Goal: Task Accomplishment & Management: Use online tool/utility

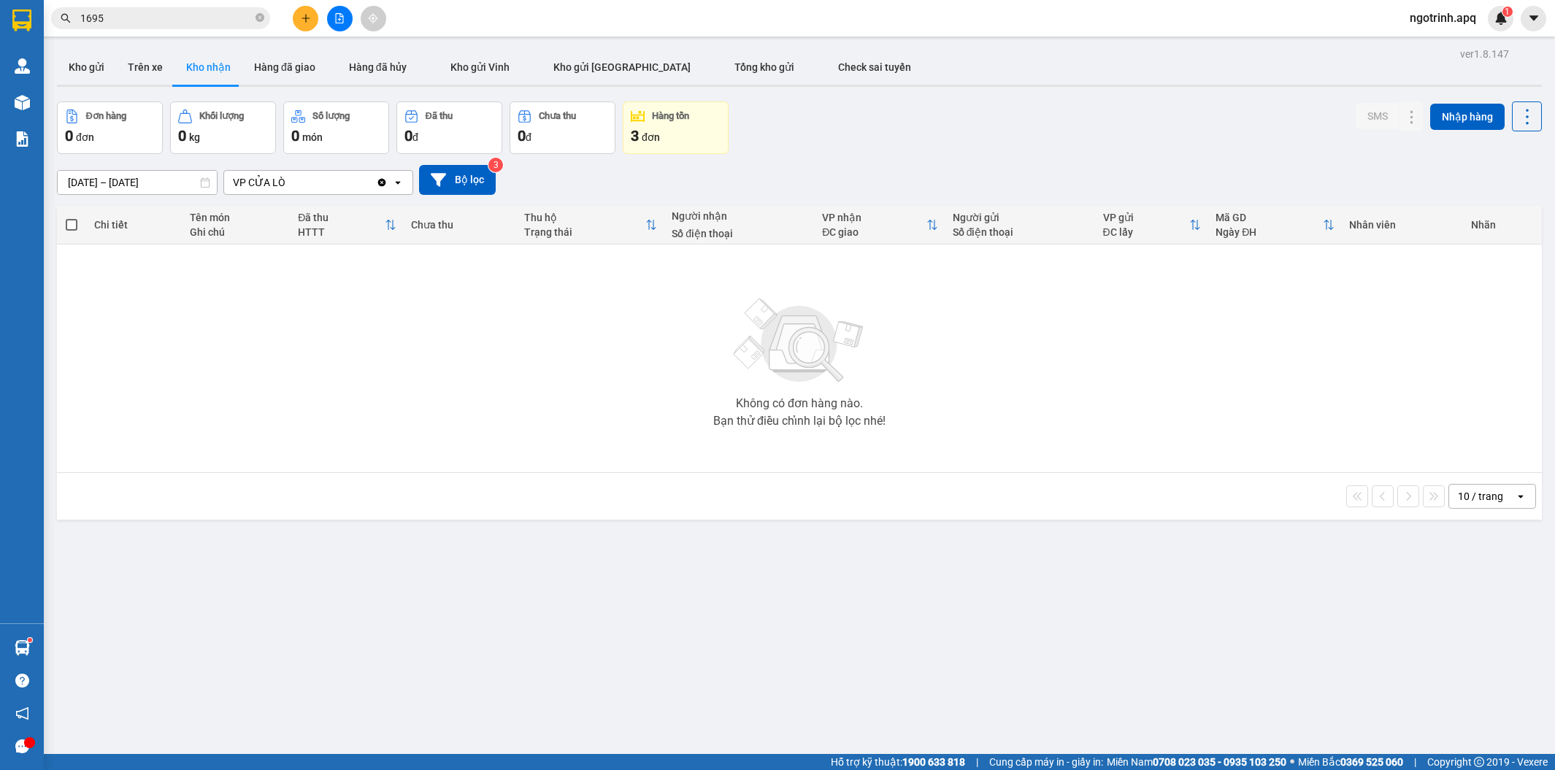
drag, startPoint x: 1425, startPoint y: 15, endPoint x: 1428, endPoint y: 24, distance: 9.9
click at [1428, 16] on span "ngotrinh.apq" at bounding box center [1443, 18] width 90 height 18
click at [1427, 45] on span "Đăng xuất" at bounding box center [1448, 45] width 61 height 16
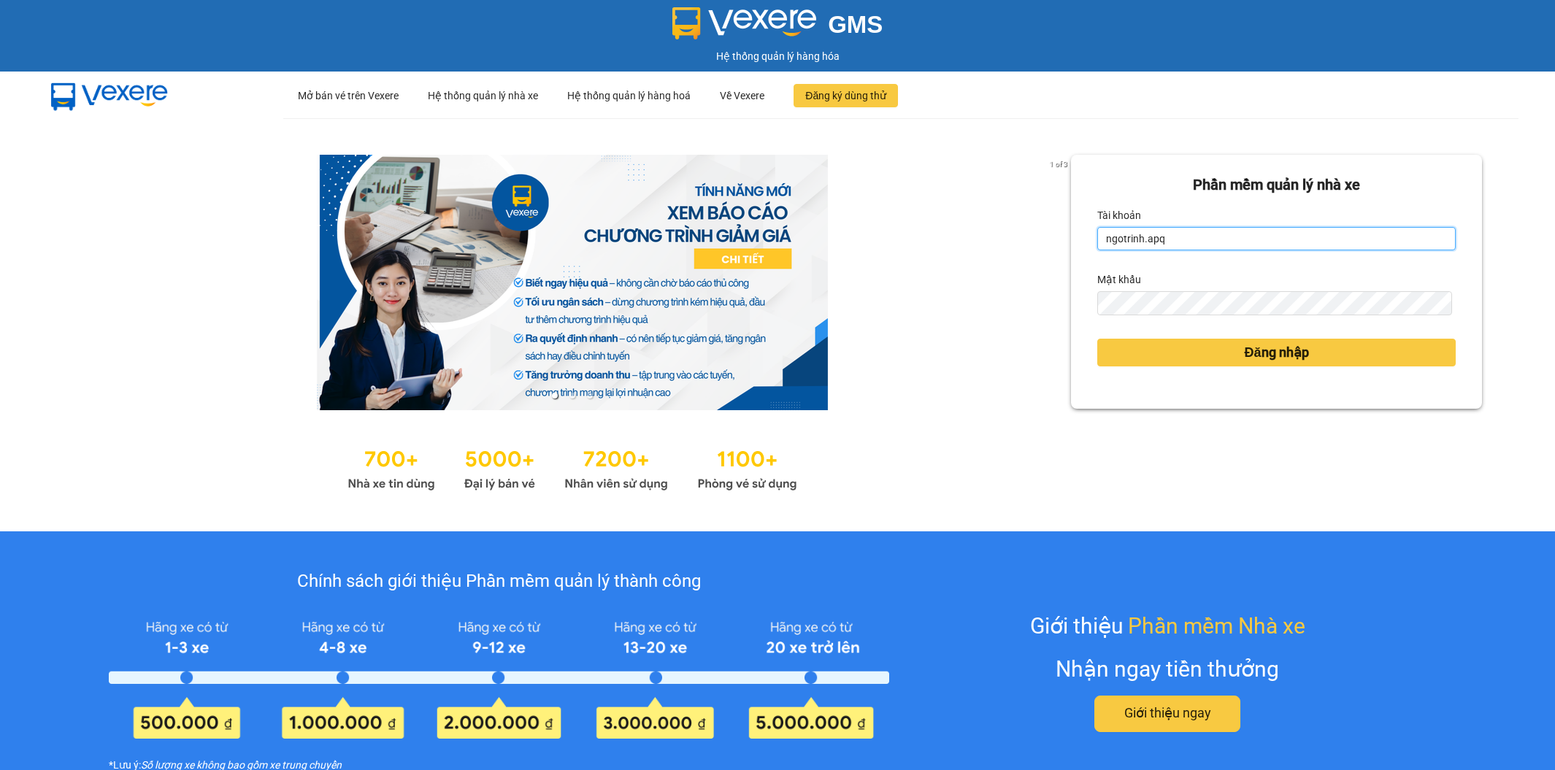
click at [1182, 243] on input "ngotrinh.apq" at bounding box center [1276, 238] width 358 height 23
type input "maisuong.apq"
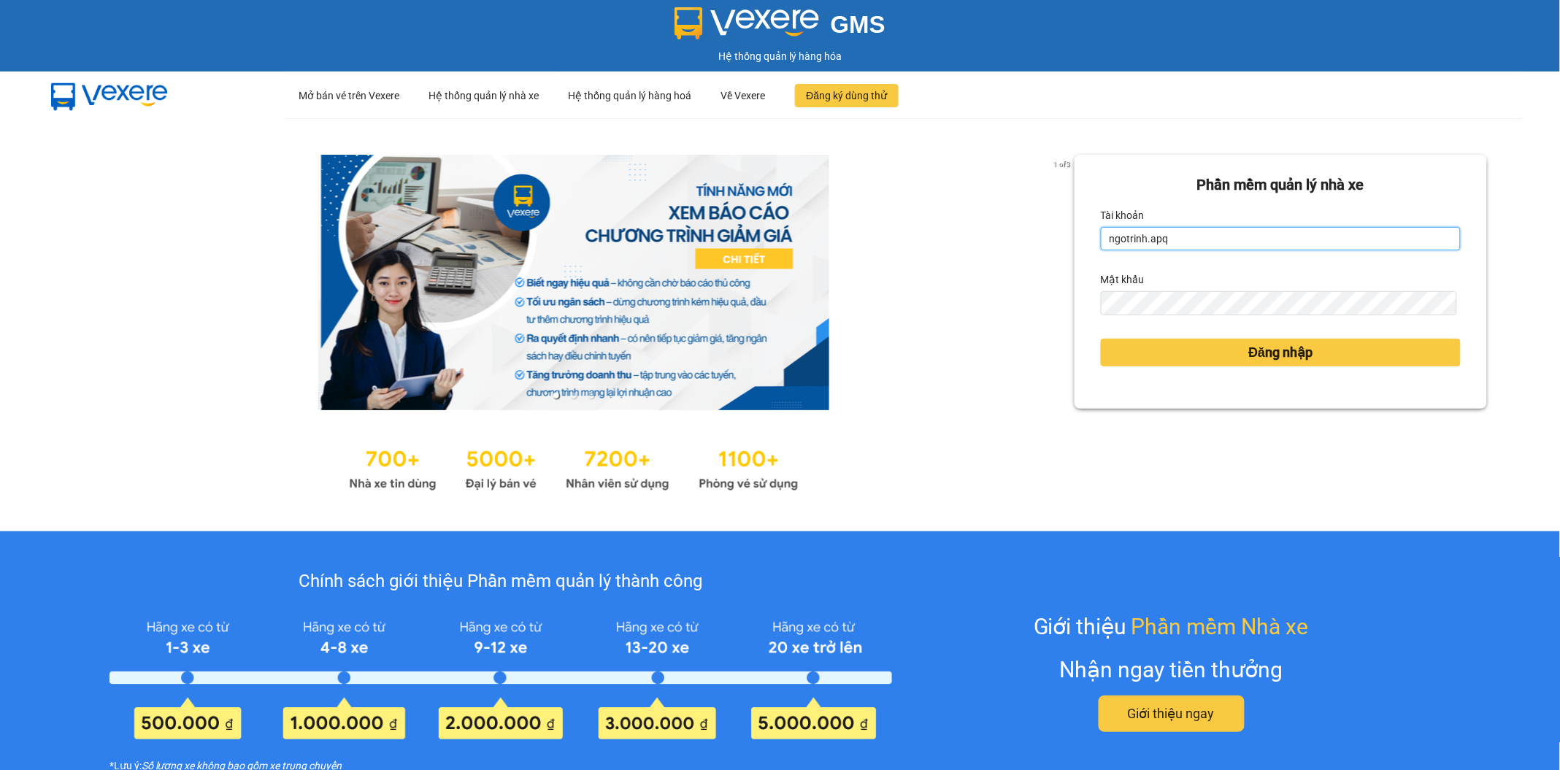
click at [1214, 239] on input "ngotrinh.apq" at bounding box center [1281, 238] width 360 height 23
type input "maisuong.apq"
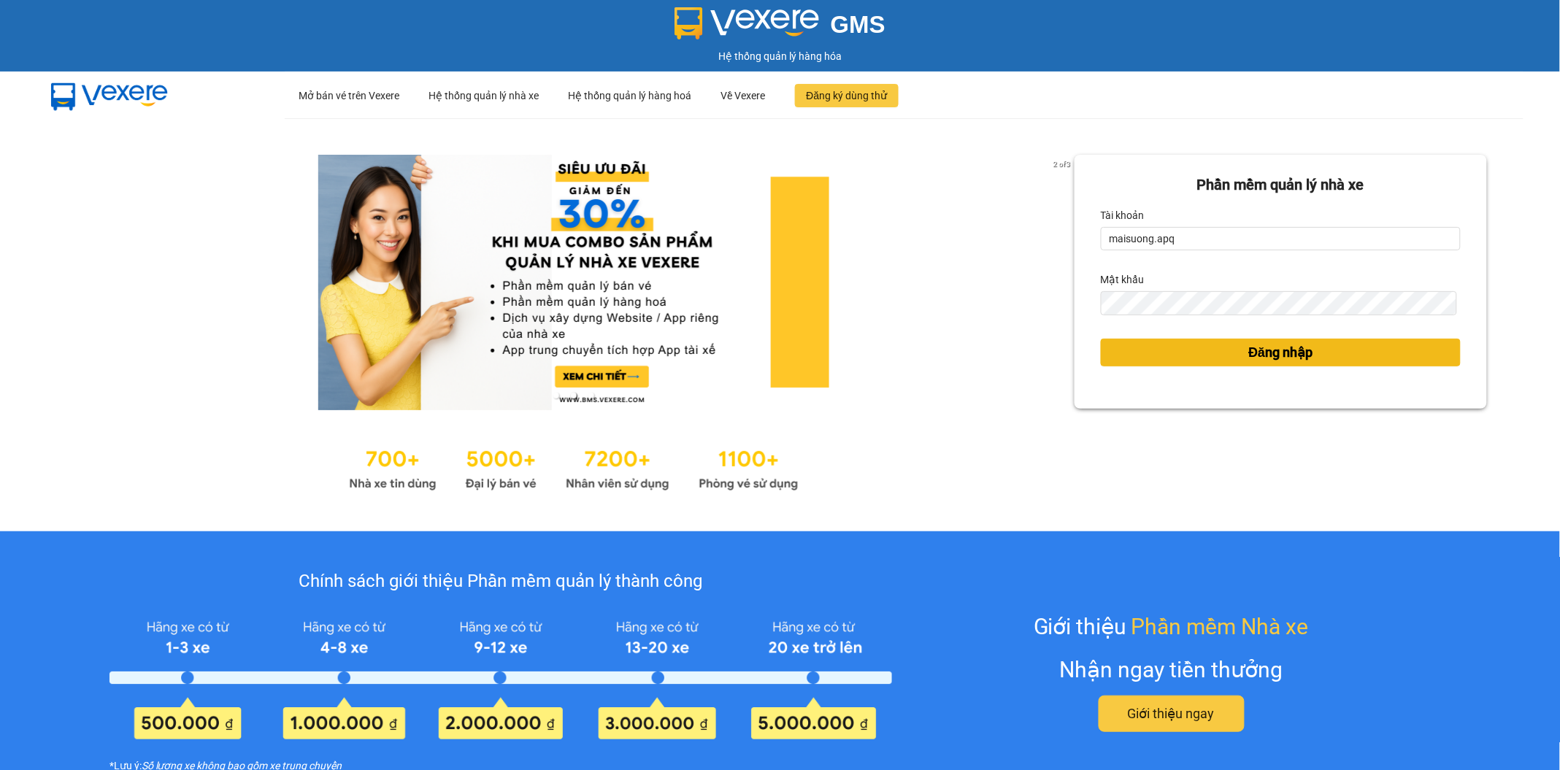
click at [1250, 349] on span "Đăng nhập" at bounding box center [1281, 352] width 64 height 20
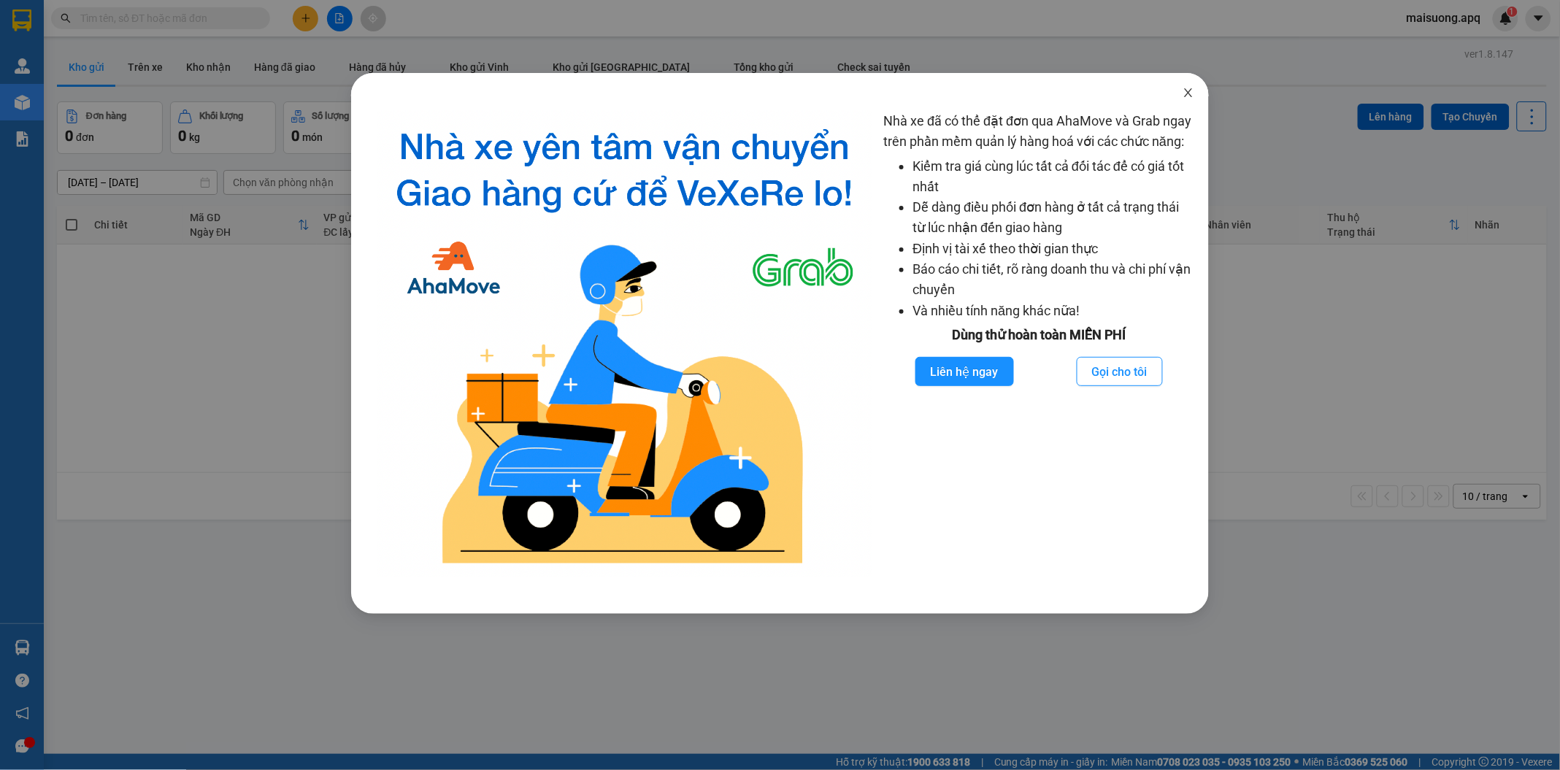
click at [1187, 93] on icon "close" at bounding box center [1188, 93] width 12 height 12
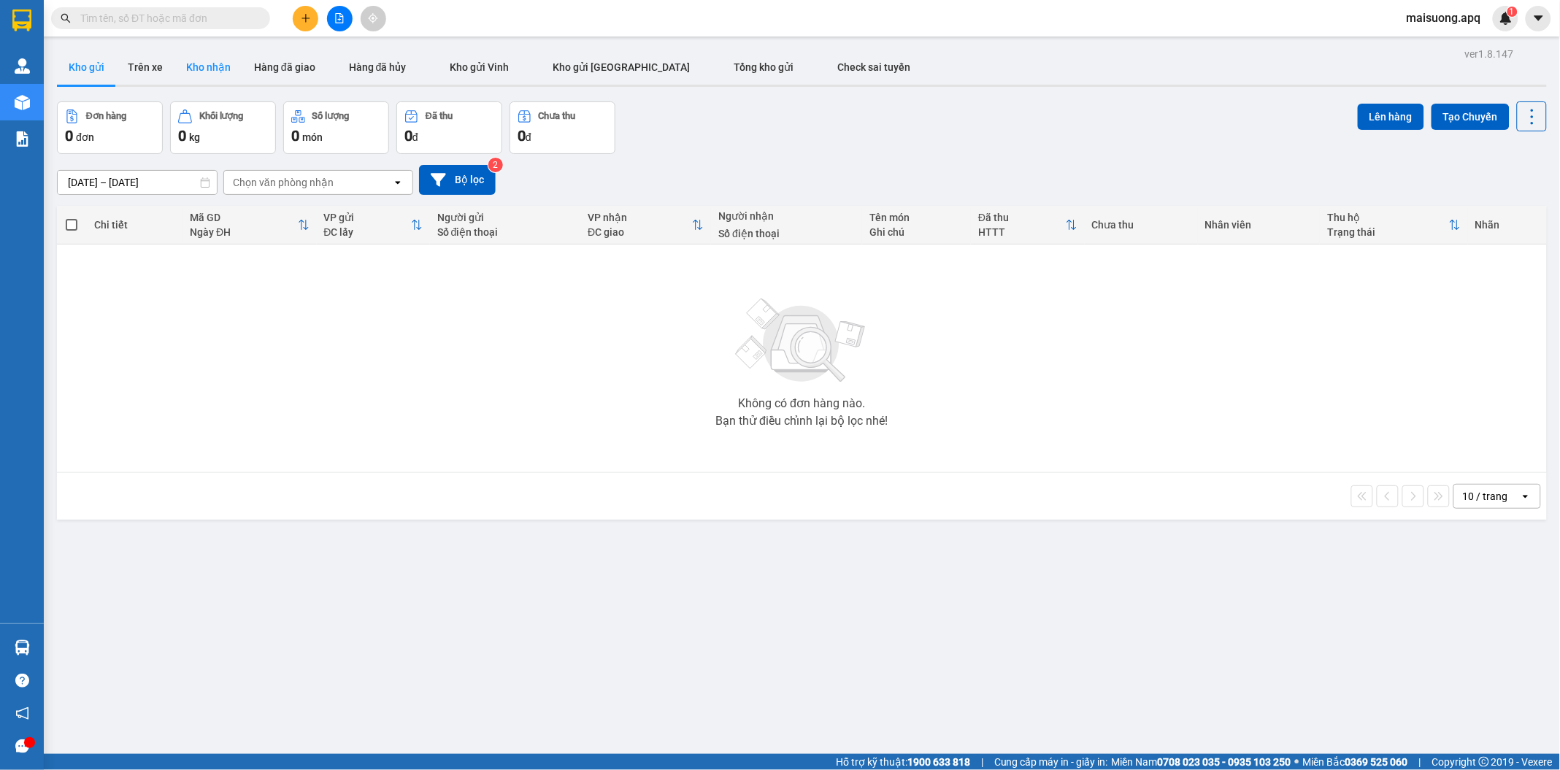
click at [207, 67] on button "Kho nhận" at bounding box center [208, 67] width 68 height 35
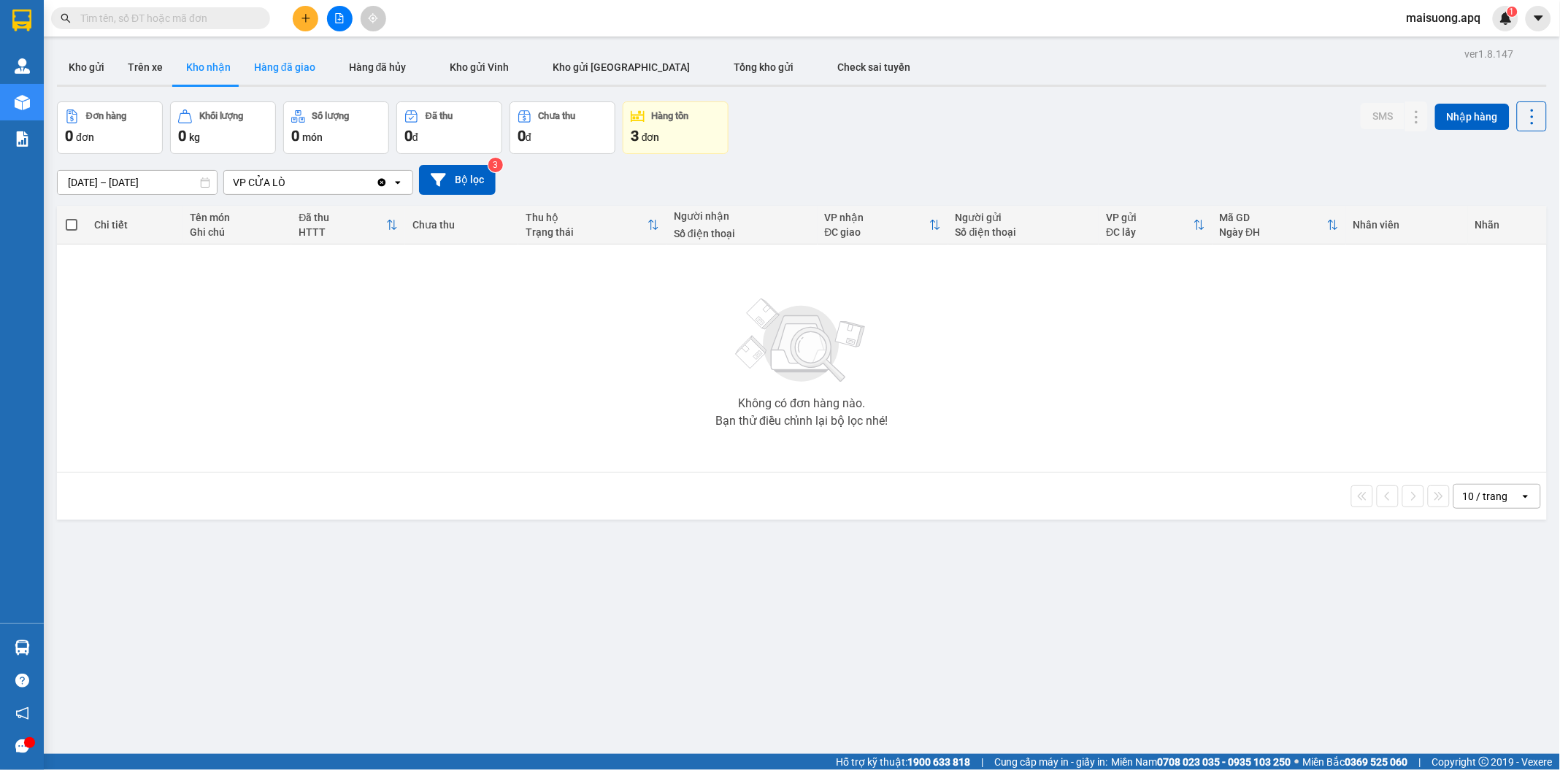
click at [296, 63] on button "Hàng đã giao" at bounding box center [284, 67] width 85 height 35
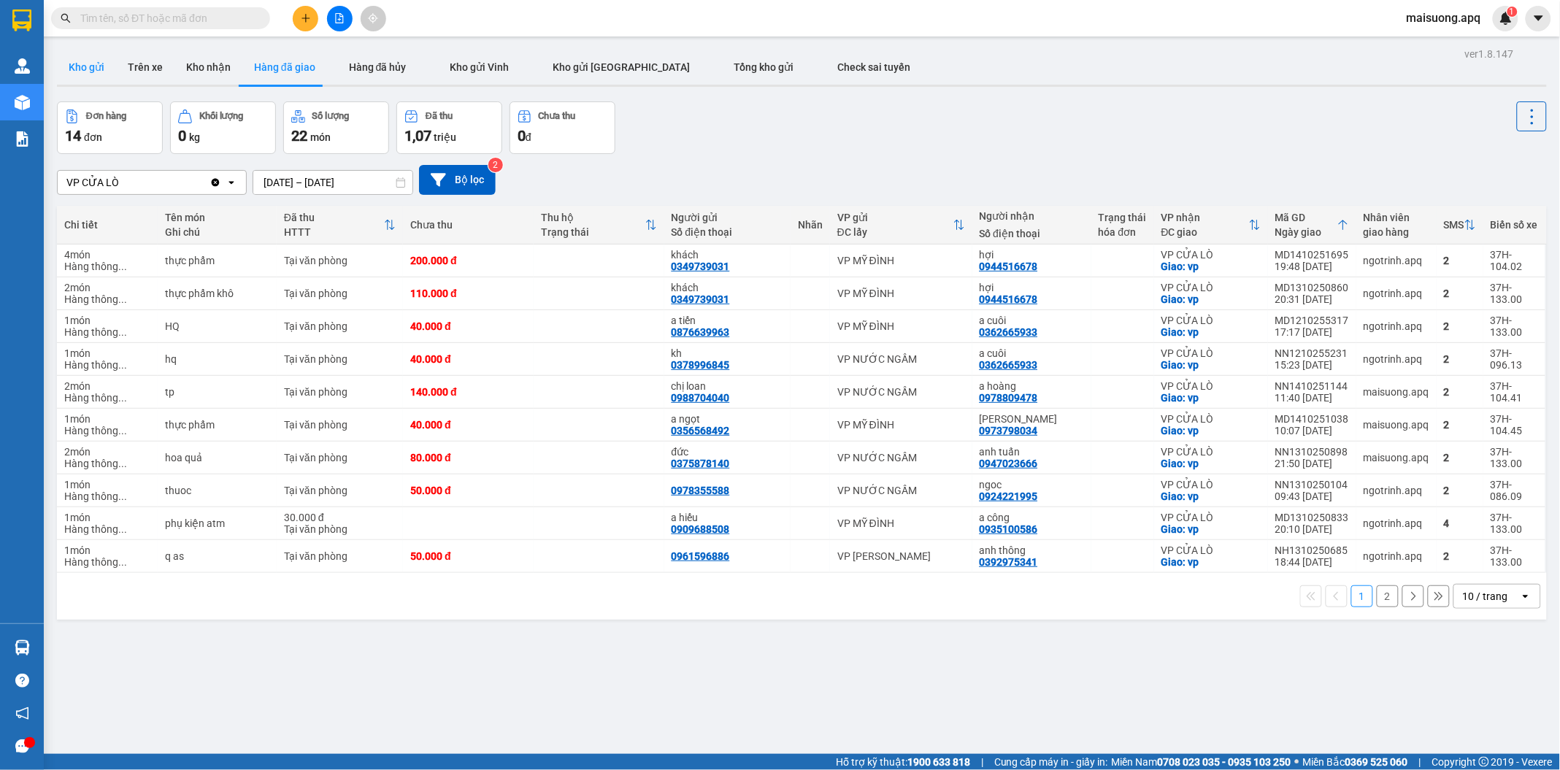
click at [95, 61] on button "Kho gửi" at bounding box center [86, 67] width 59 height 35
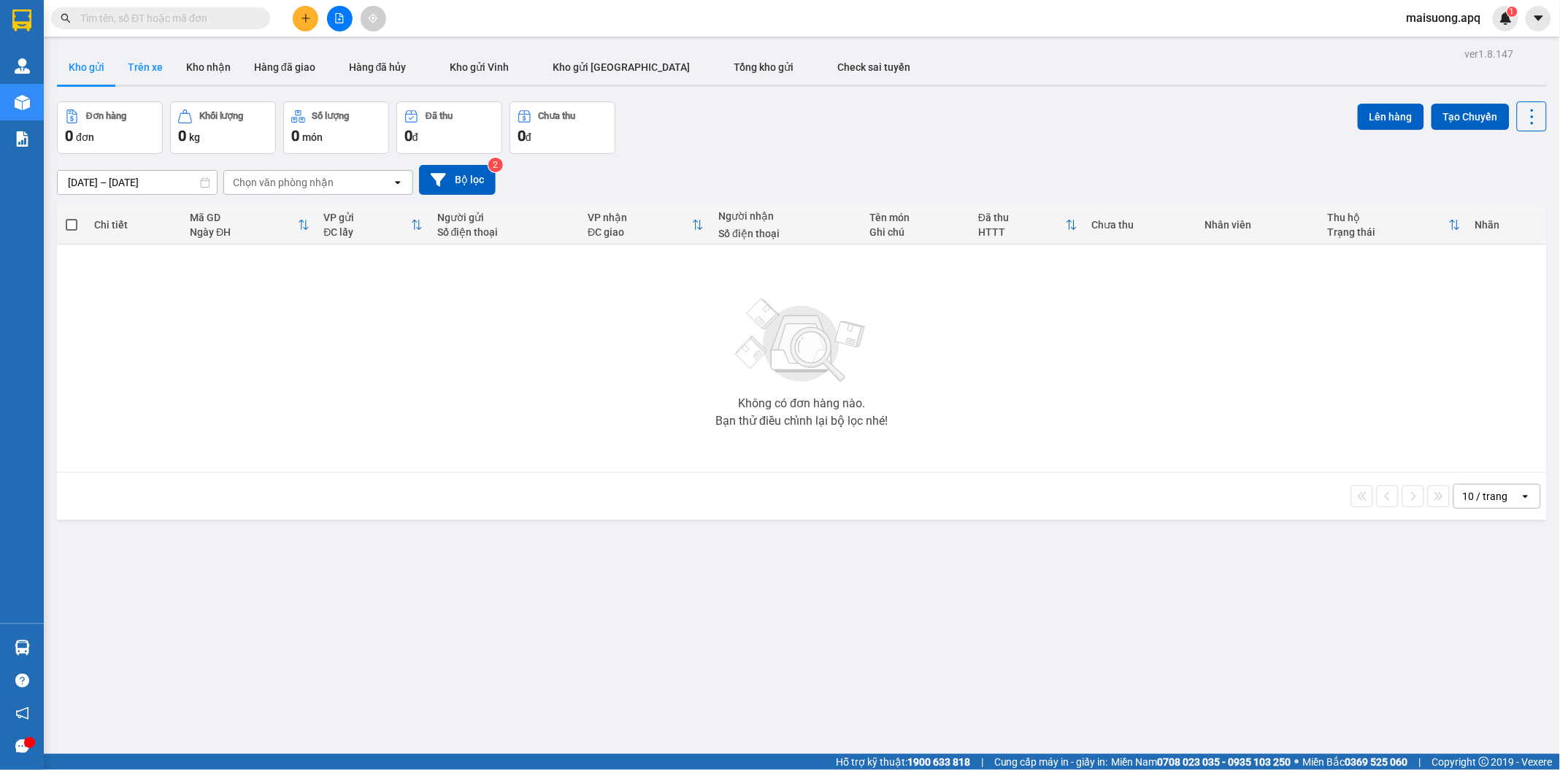
click at [150, 66] on button "Trên xe" at bounding box center [145, 67] width 58 height 35
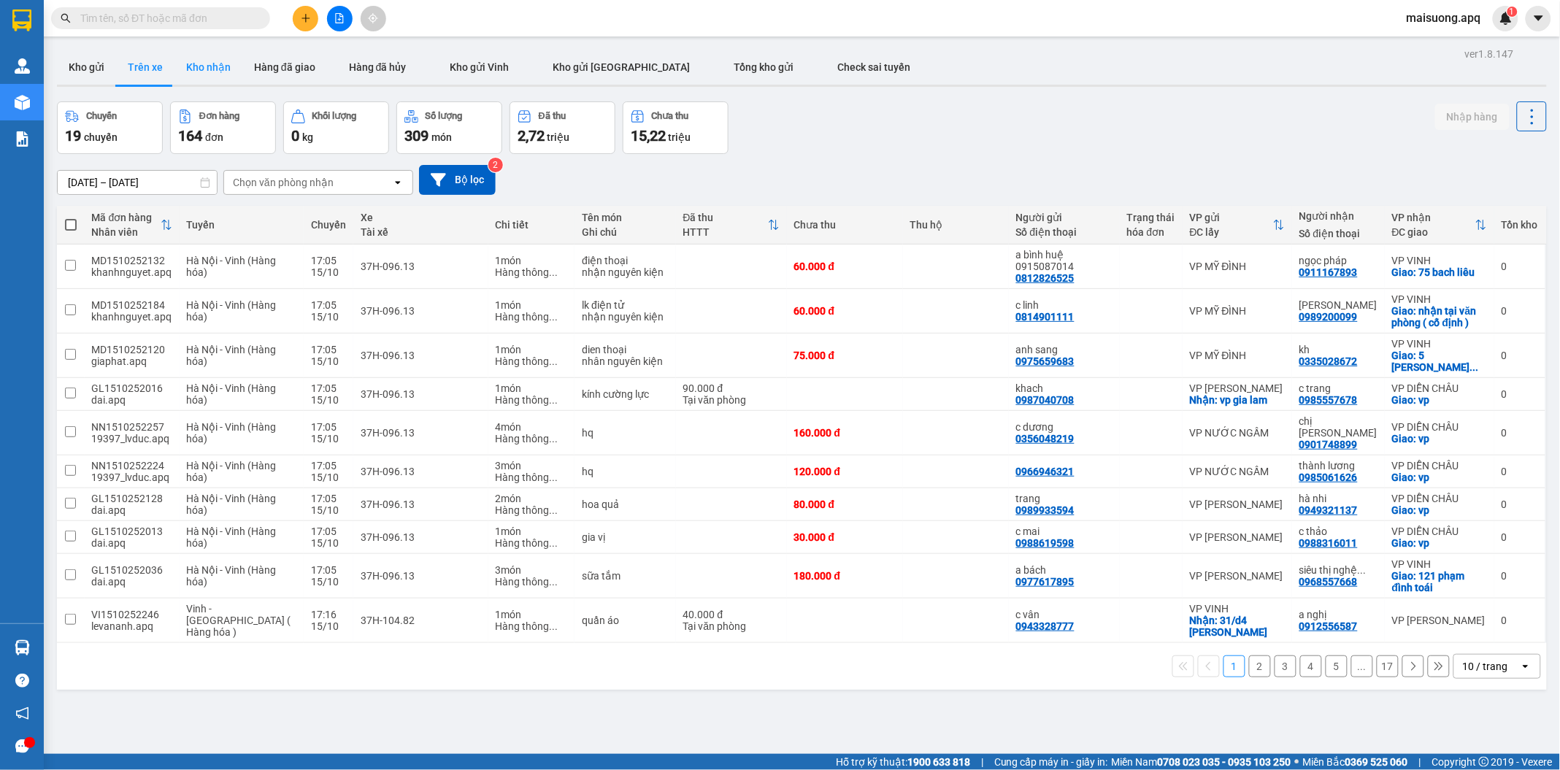
click at [214, 72] on button "Kho nhận" at bounding box center [208, 67] width 68 height 35
type input "15/10/2025 – 15/10/2025"
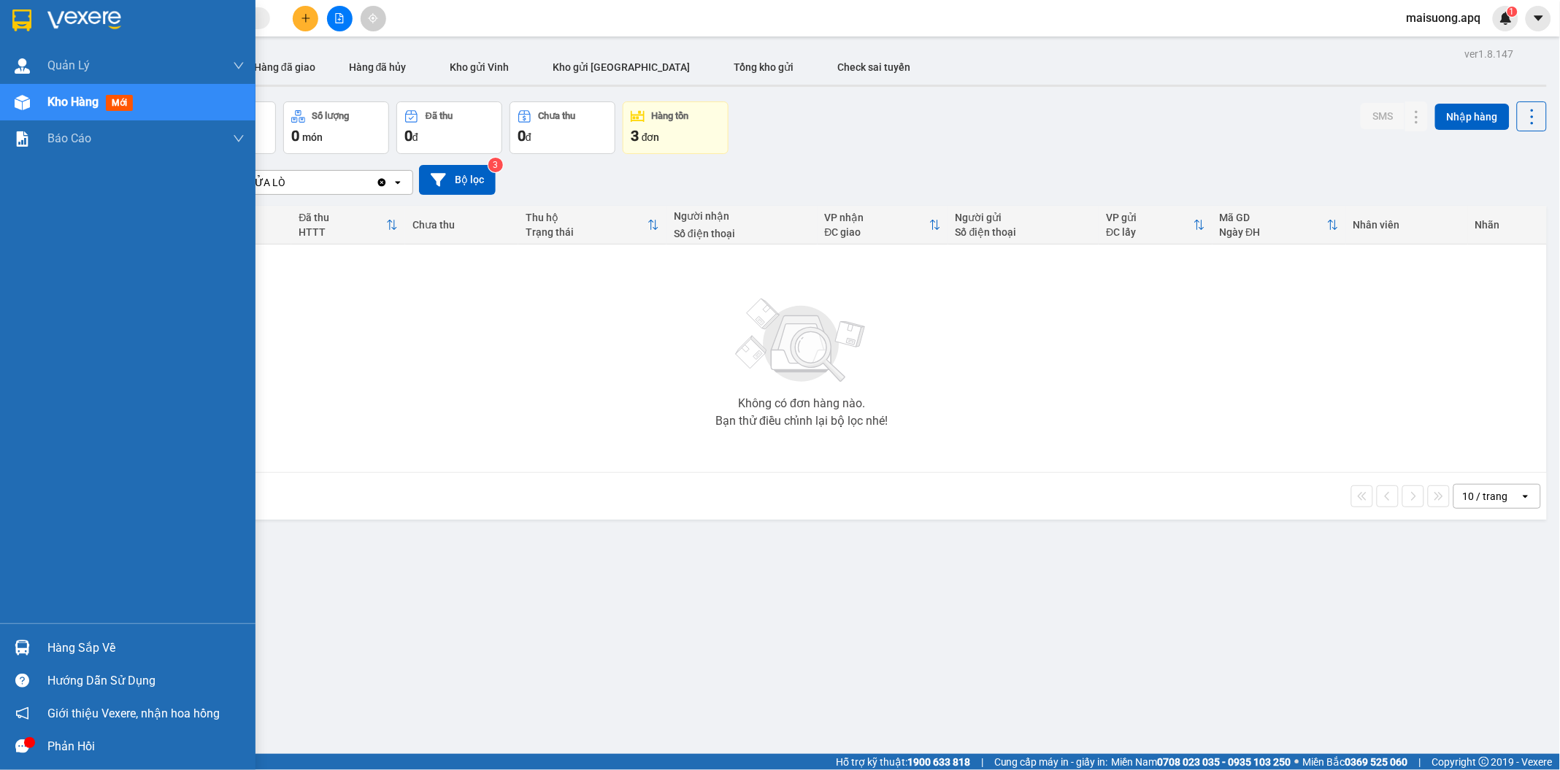
click at [31, 639] on div at bounding box center [22, 648] width 26 height 26
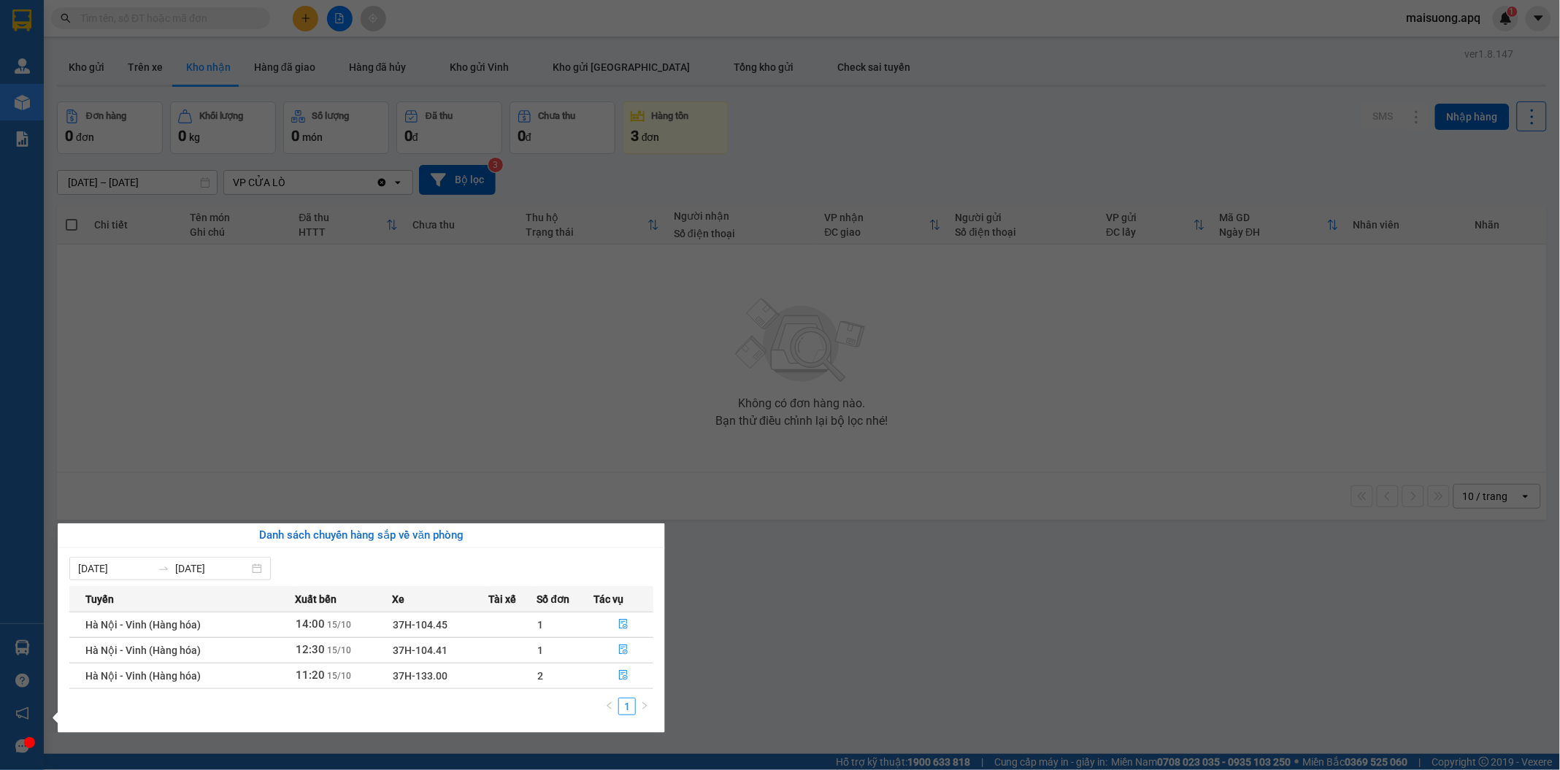
click at [88, 72] on section "Kết quả tìm kiếm ( 0 ) Bộ lọc No Data maisuong.apq 1 Quản Lý Quản lý thu hộ Quả…" at bounding box center [780, 385] width 1560 height 770
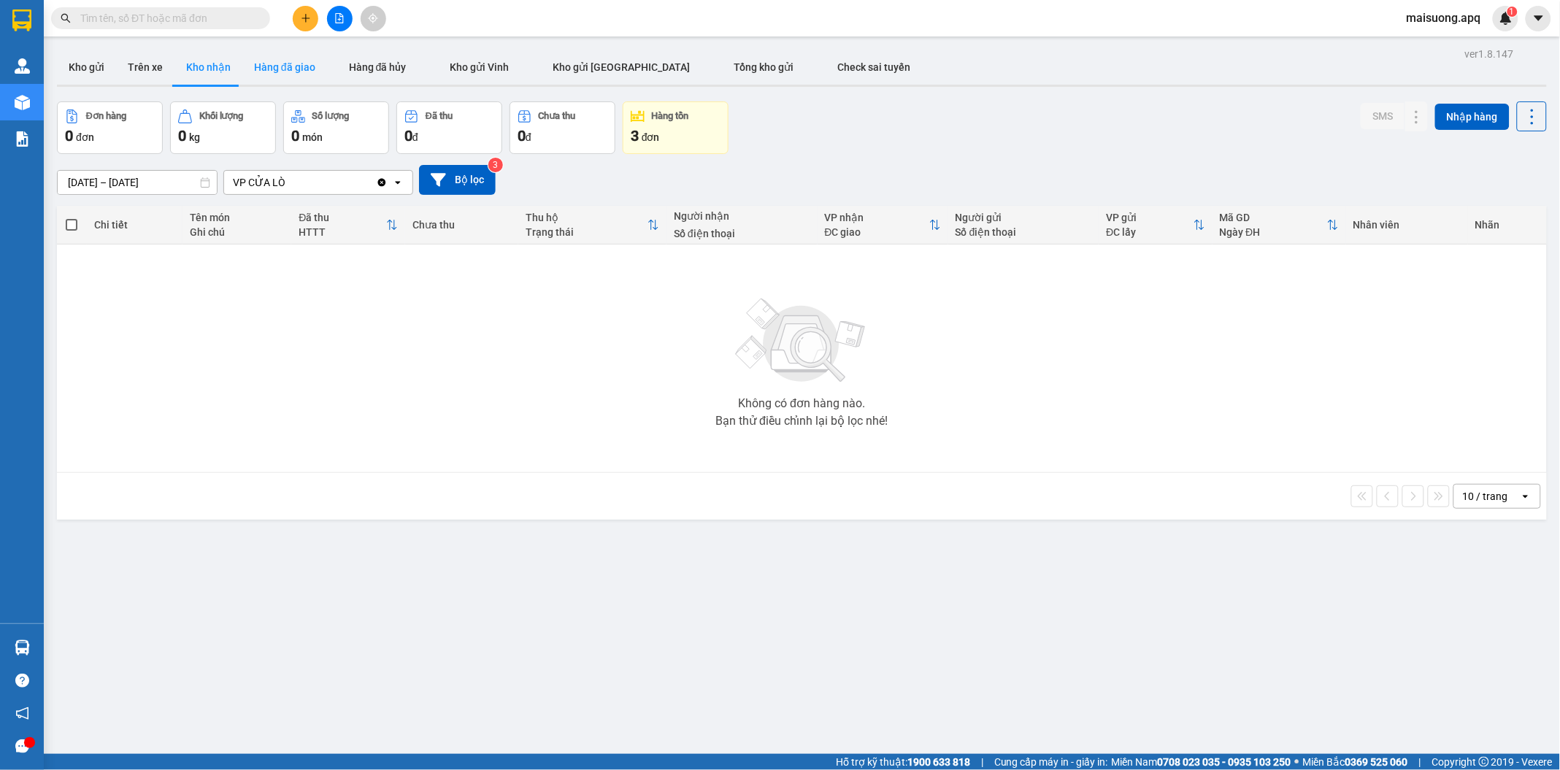
click at [280, 66] on button "Hàng đã giao" at bounding box center [284, 67] width 85 height 35
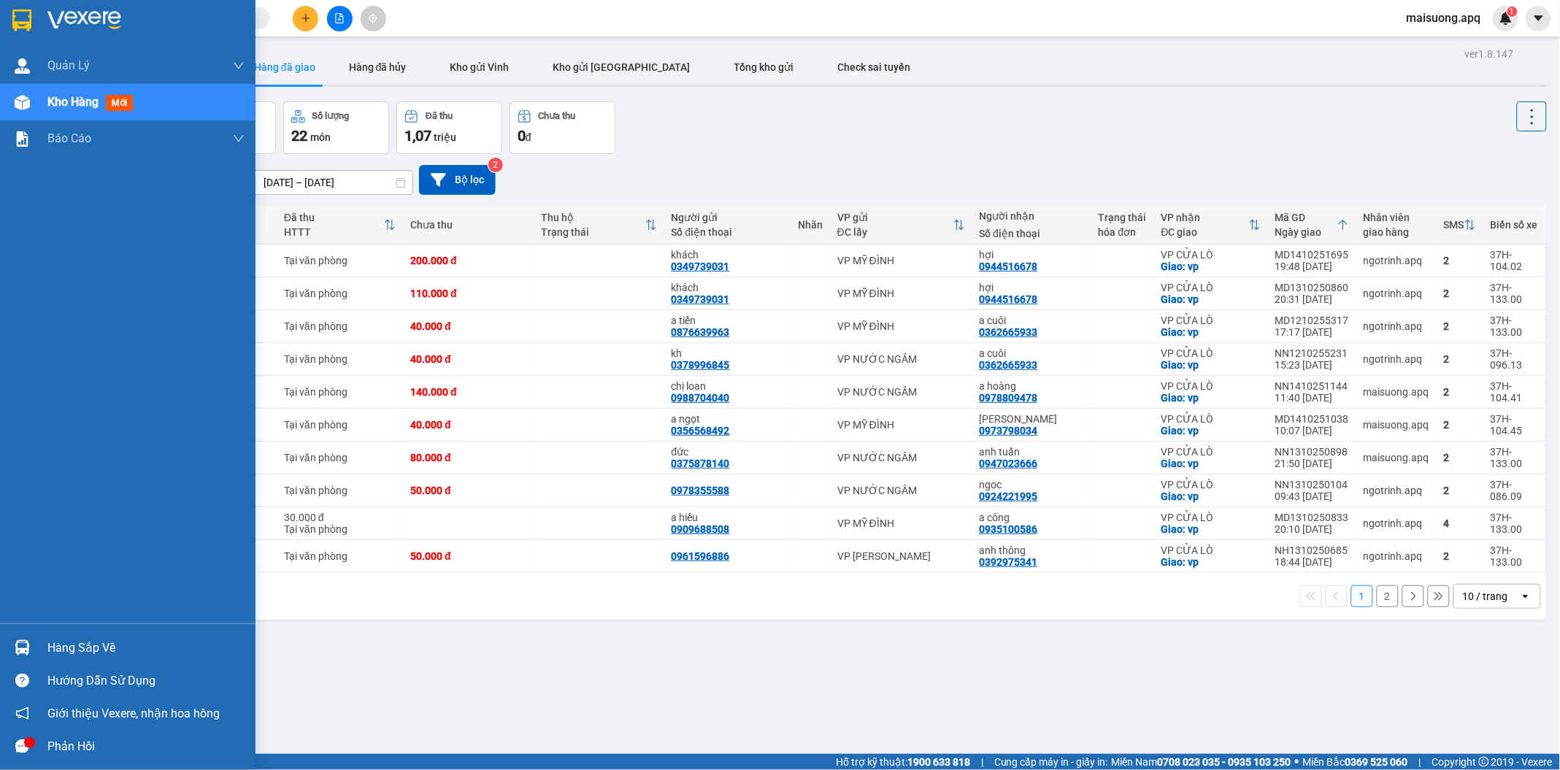
click at [104, 640] on div "Hàng sắp về" at bounding box center [145, 648] width 197 height 22
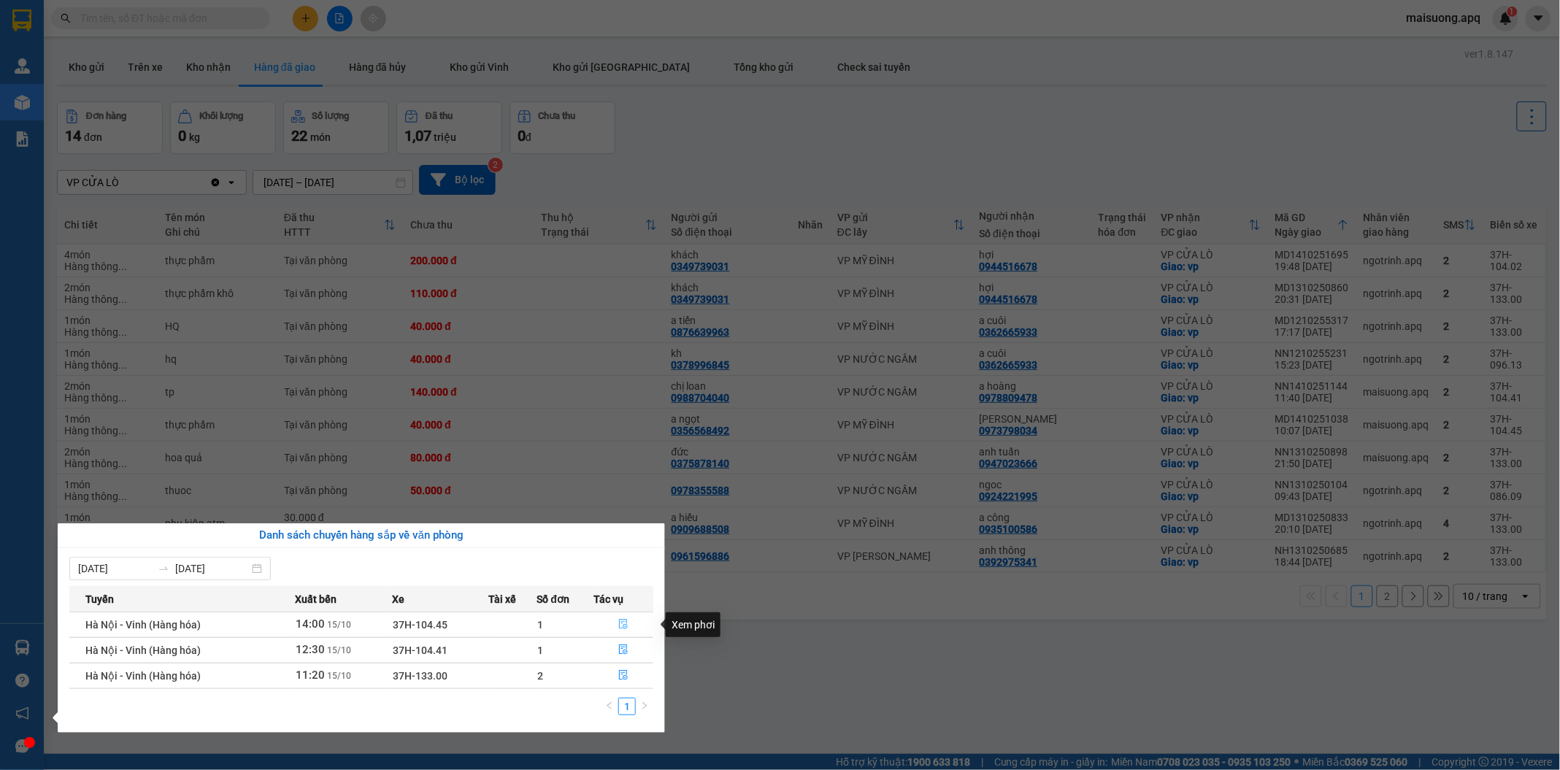
click at [625, 626] on icon "file-done" at bounding box center [623, 624] width 9 height 10
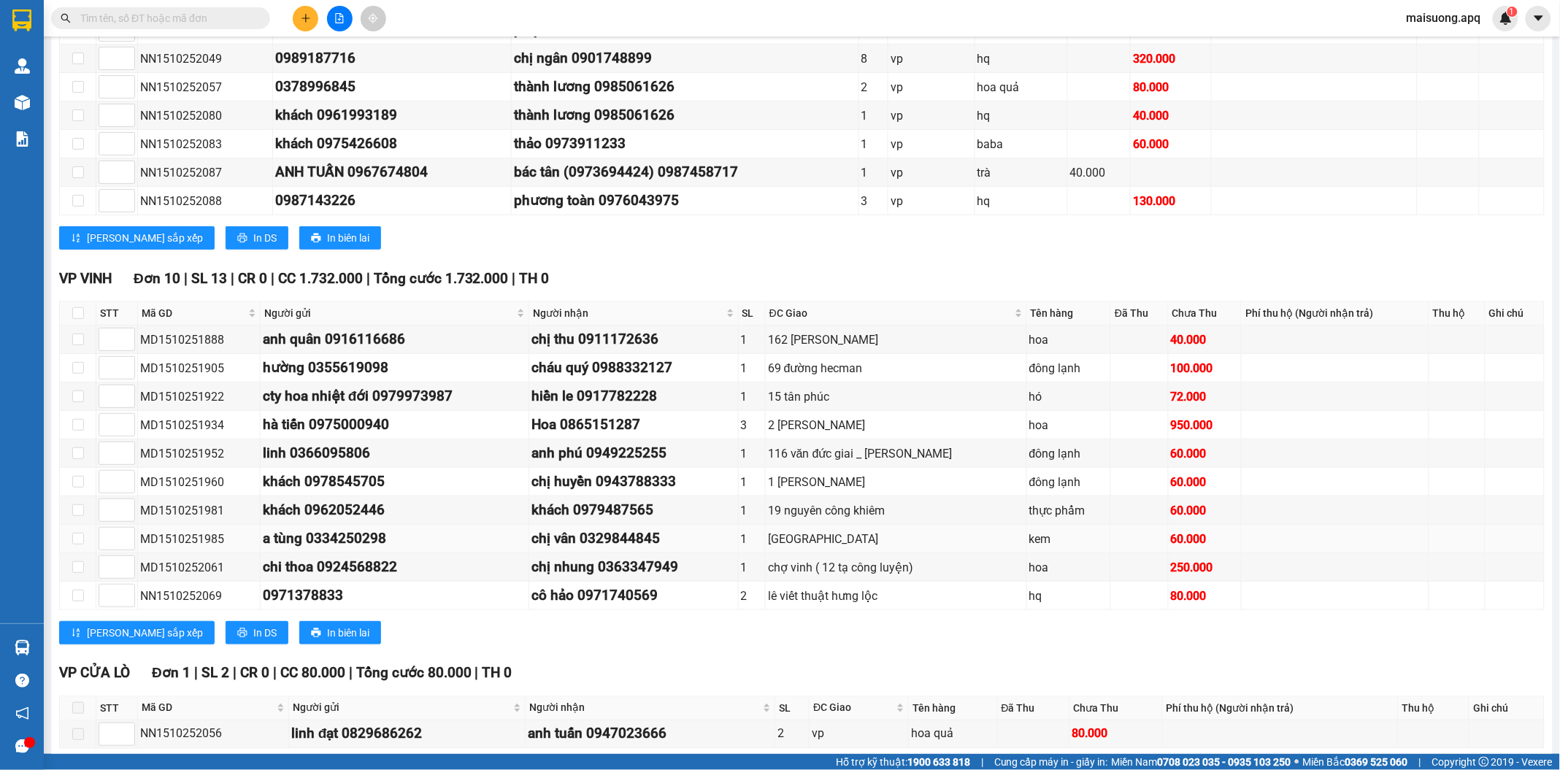
scroll to position [404, 0]
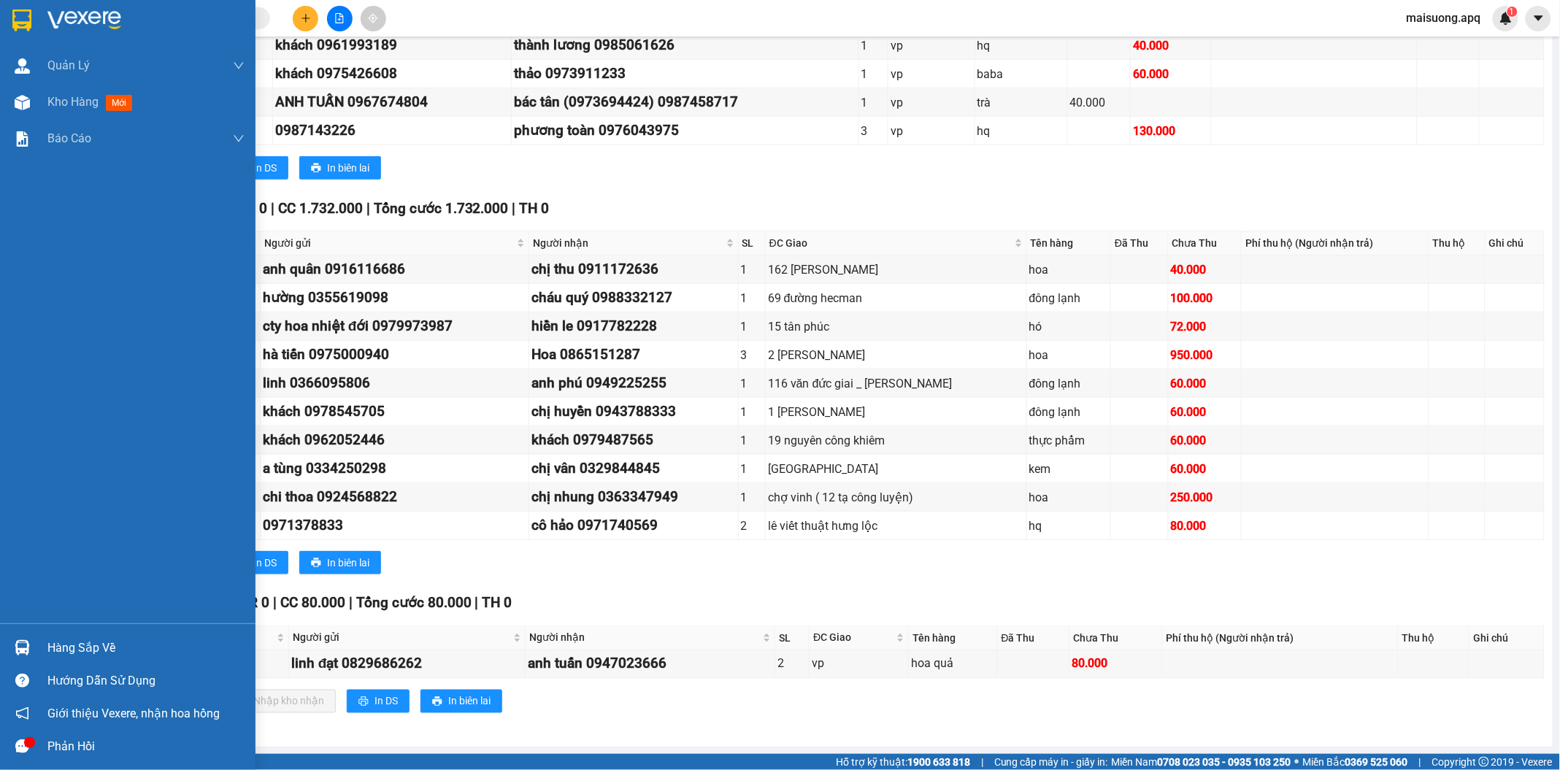
click at [45, 650] on div "Hàng sắp về" at bounding box center [127, 647] width 255 height 33
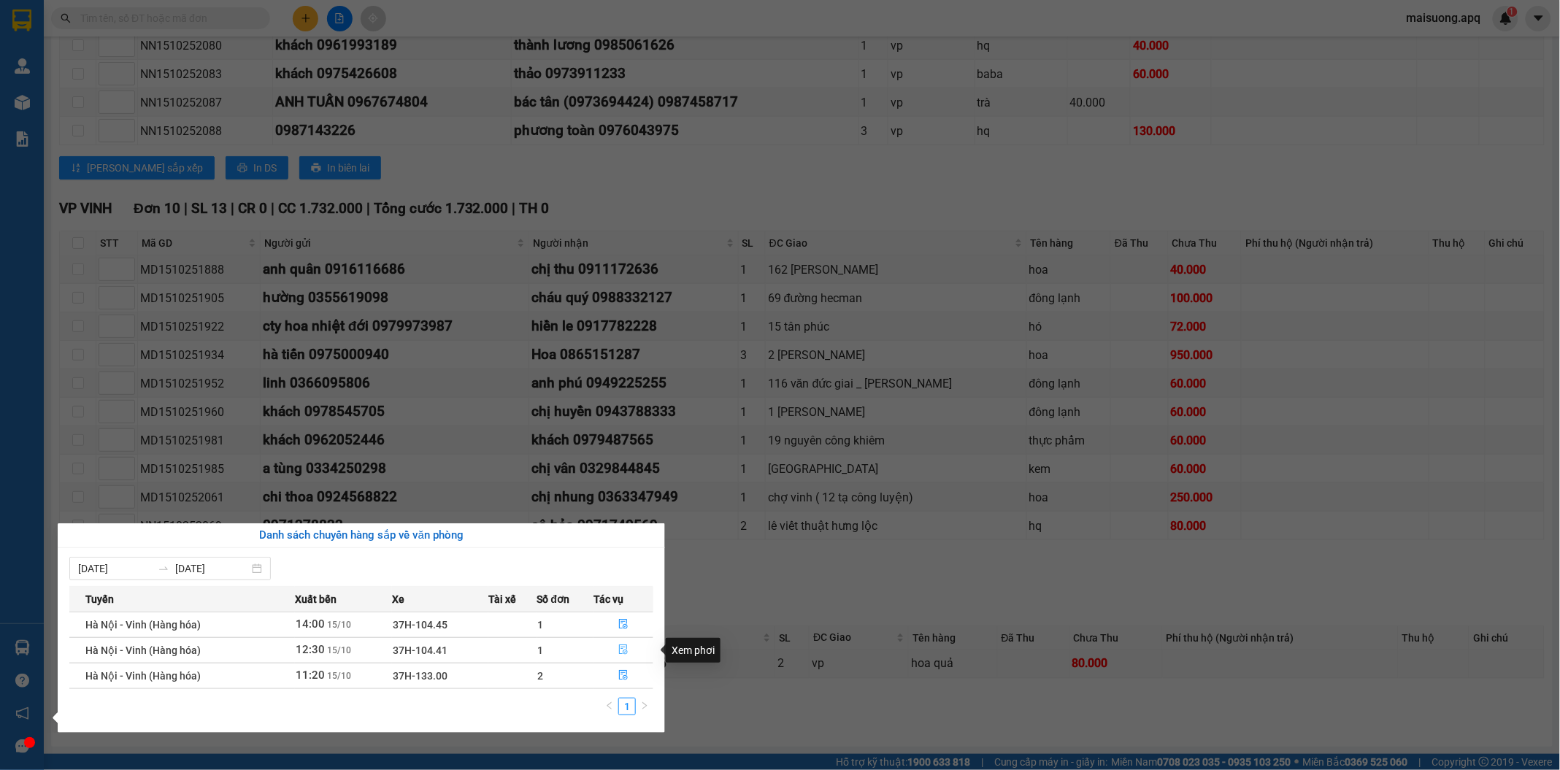
click at [625, 650] on icon "file-done" at bounding box center [623, 649] width 10 height 10
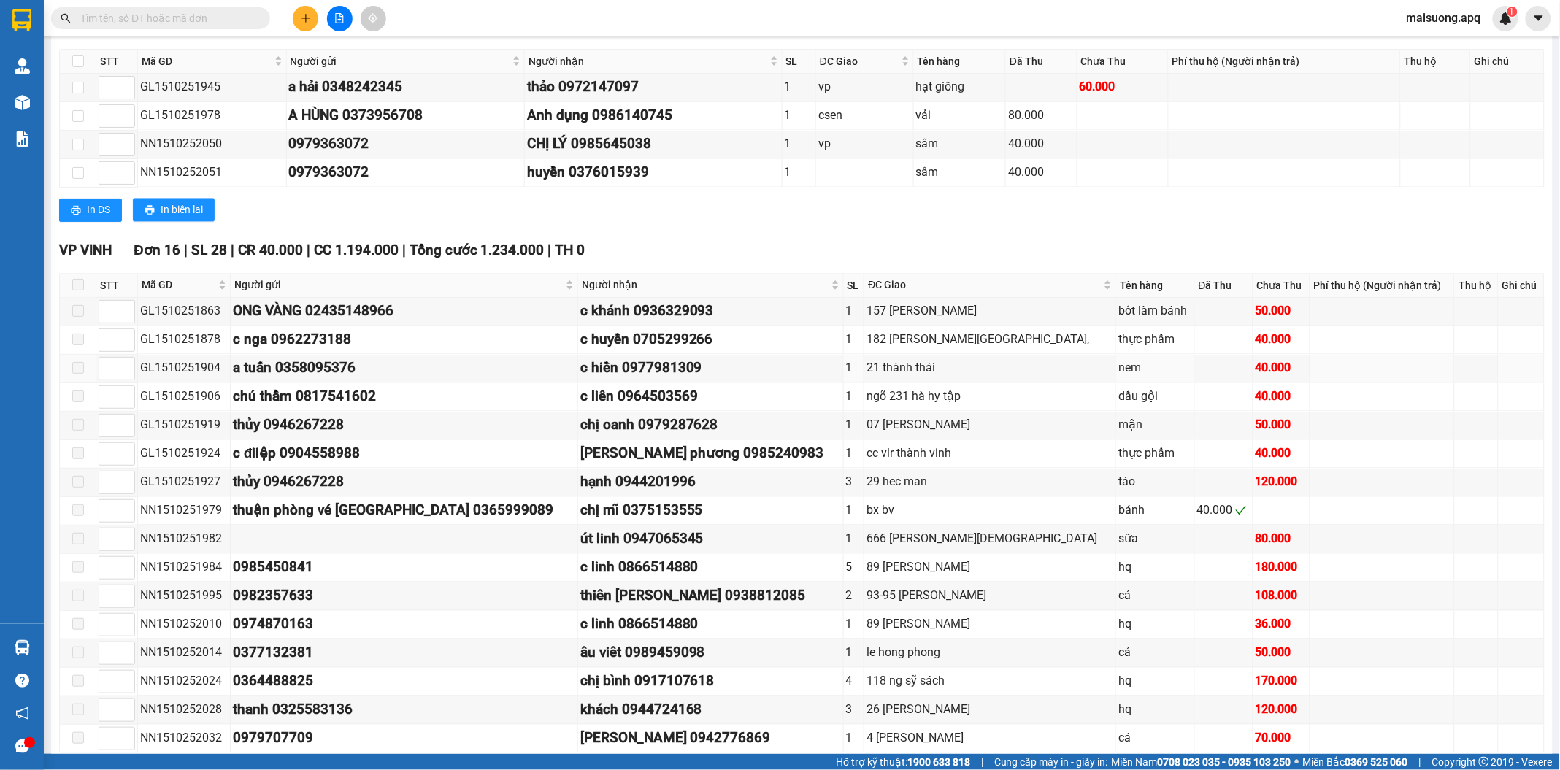
scroll to position [1274, 0]
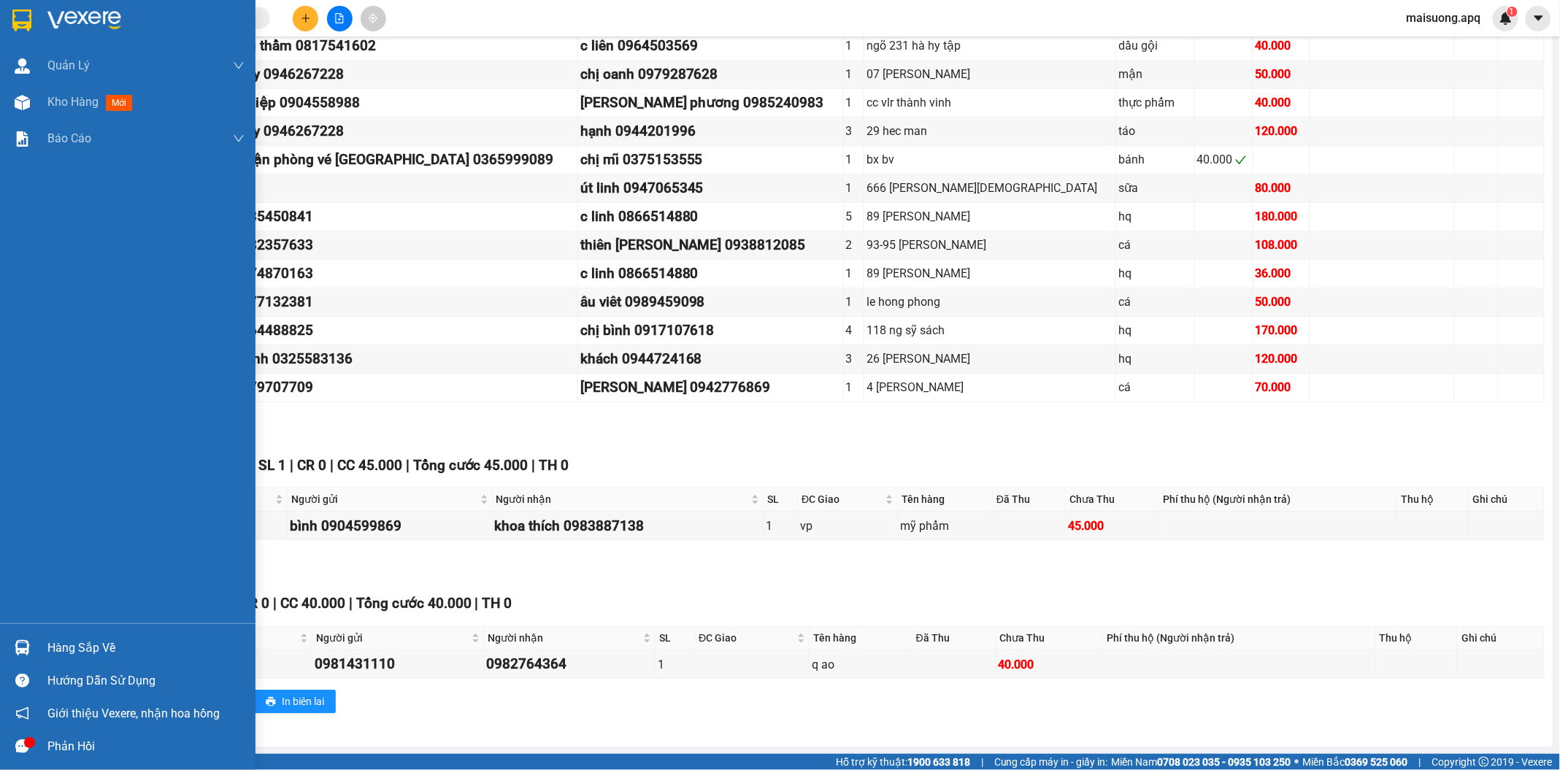
click at [88, 645] on div "Hàng sắp về" at bounding box center [145, 648] width 197 height 22
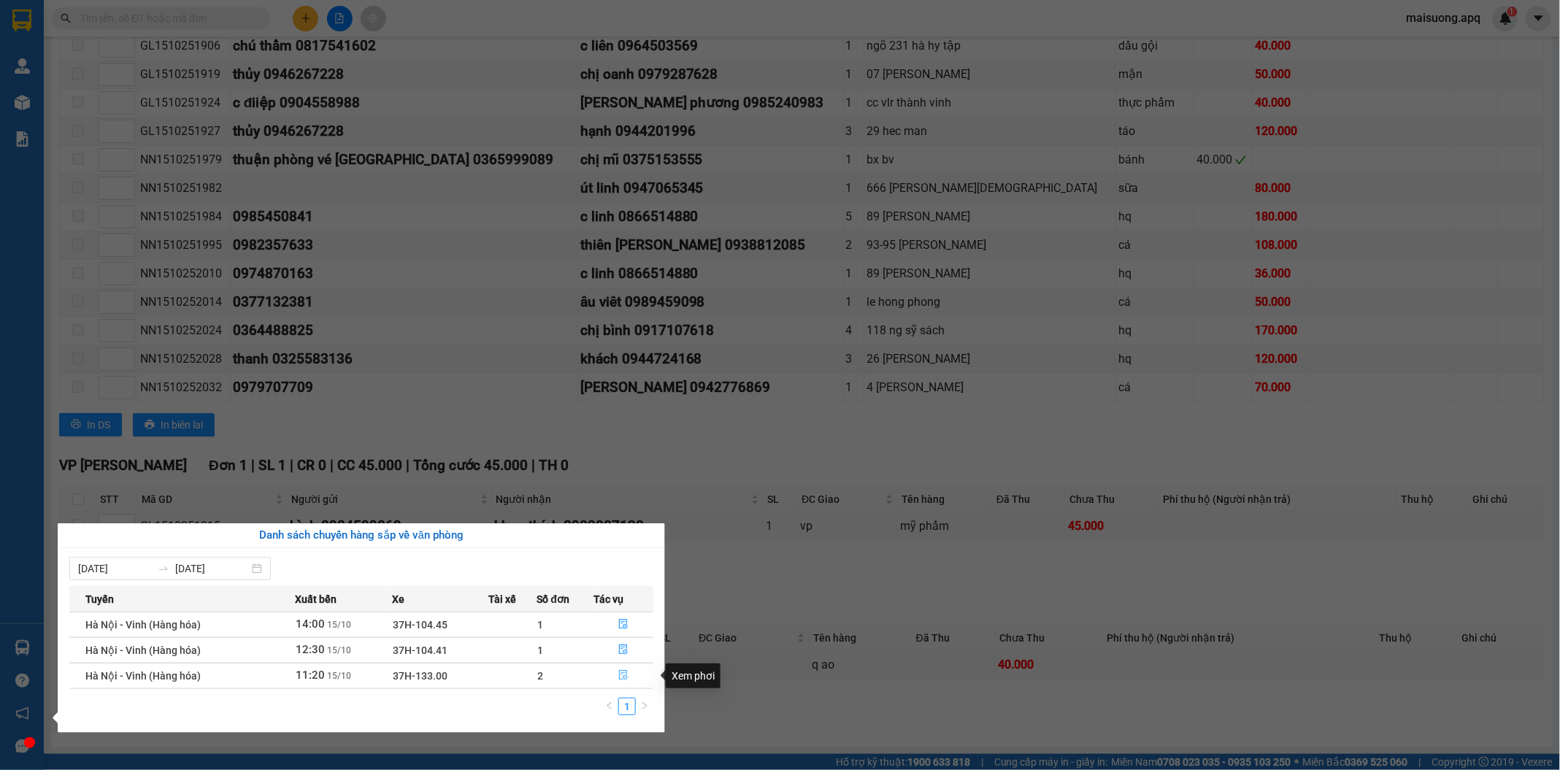
click at [625, 676] on icon "file-done" at bounding box center [623, 675] width 9 height 10
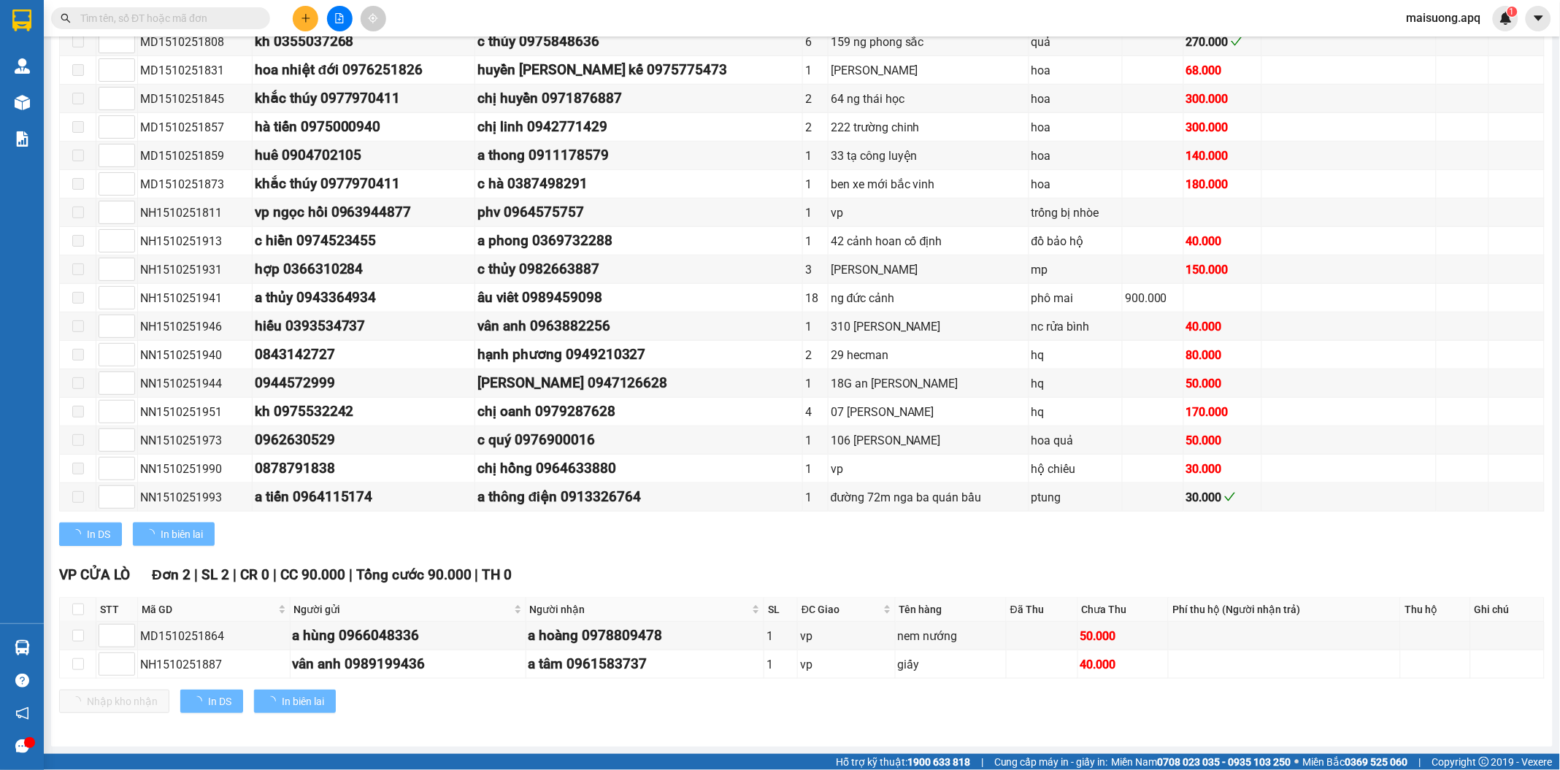
scroll to position [293, 0]
